Goal: Find specific page/section: Find specific page/section

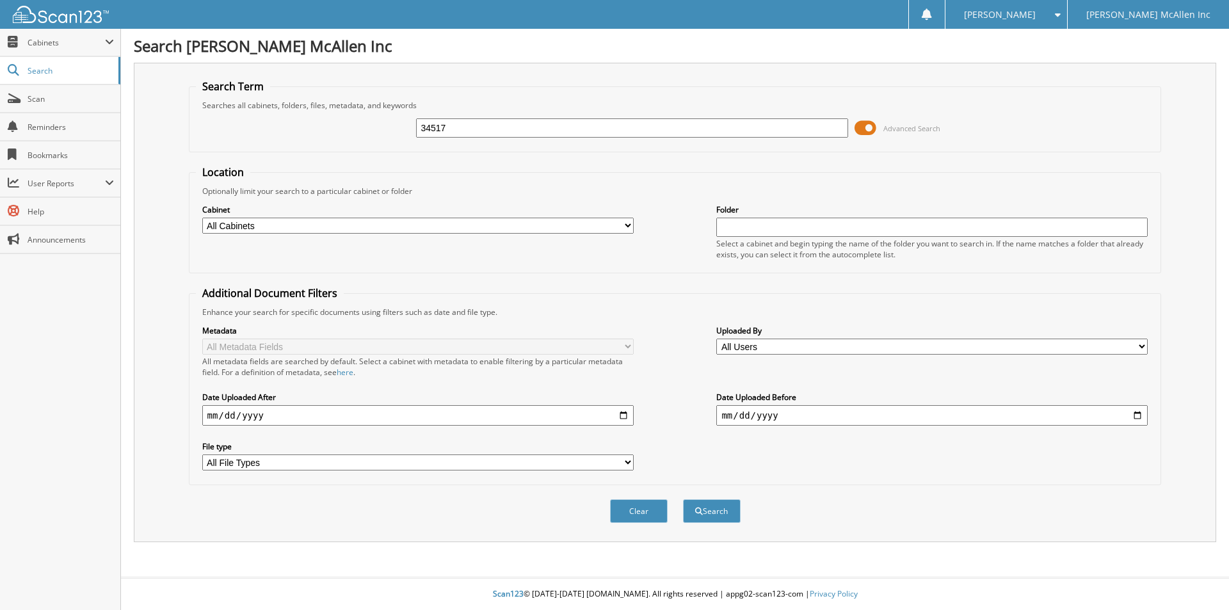
type input "34517"
click at [683, 499] on button "Search" at bounding box center [712, 511] width 58 height 24
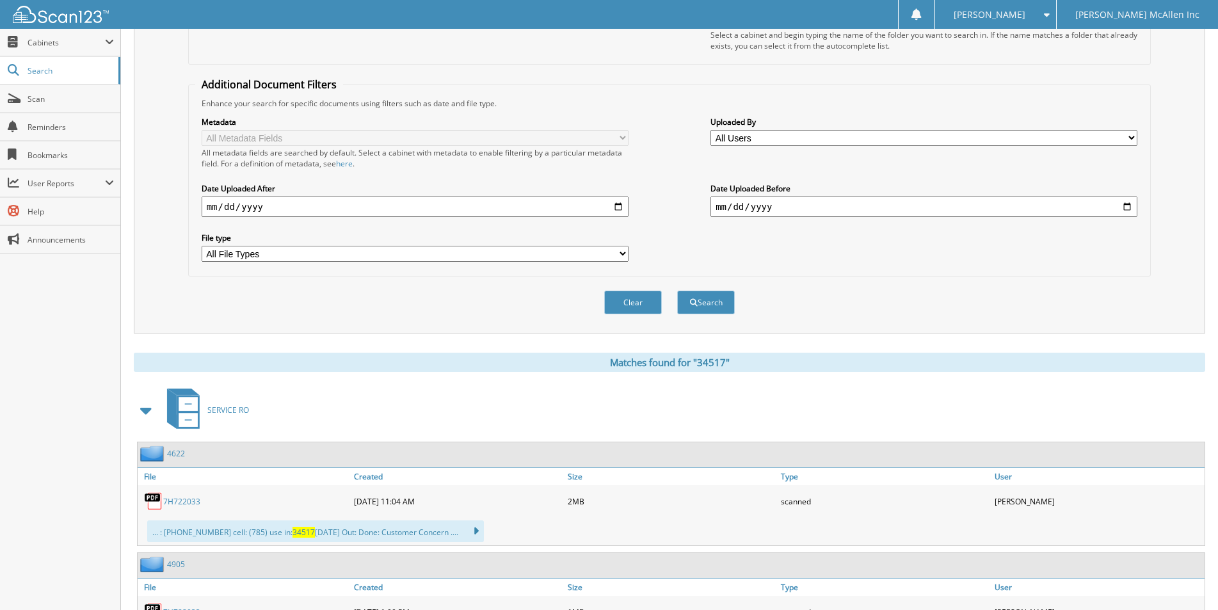
scroll to position [31, 0]
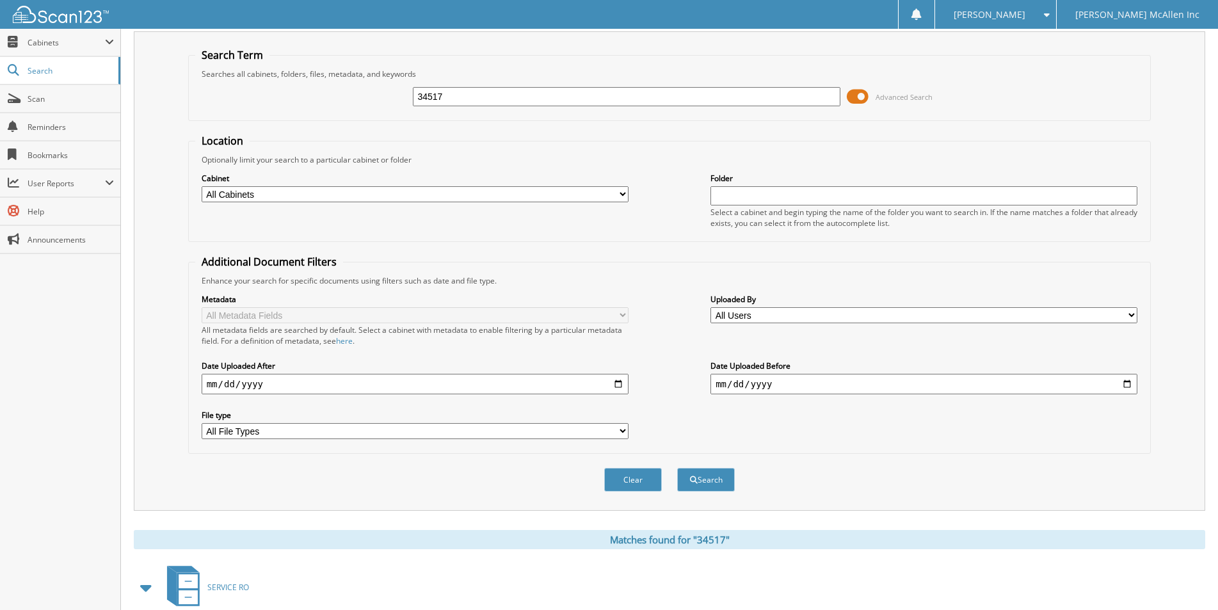
click at [551, 97] on input "34517" at bounding box center [626, 96] width 427 height 19
type input "kea50200"
click at [677, 468] on button "Search" at bounding box center [706, 480] width 58 height 24
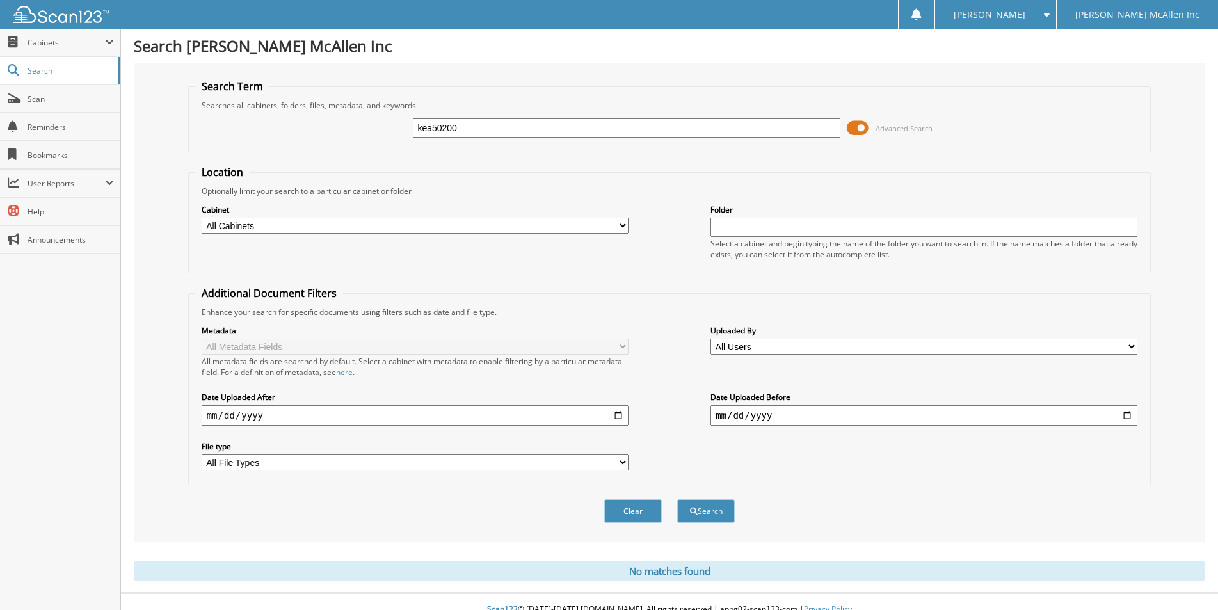
drag, startPoint x: 431, startPoint y: 124, endPoint x: 390, endPoint y: 129, distance: 41.4
click at [390, 129] on div "kea50200 Advanced Search" at bounding box center [669, 128] width 949 height 35
type input "KEA50200"
click at [677, 499] on button "Search" at bounding box center [706, 511] width 58 height 24
click at [491, 127] on input "KEA50200" at bounding box center [626, 127] width 427 height 19
